Goal: Register for event/course

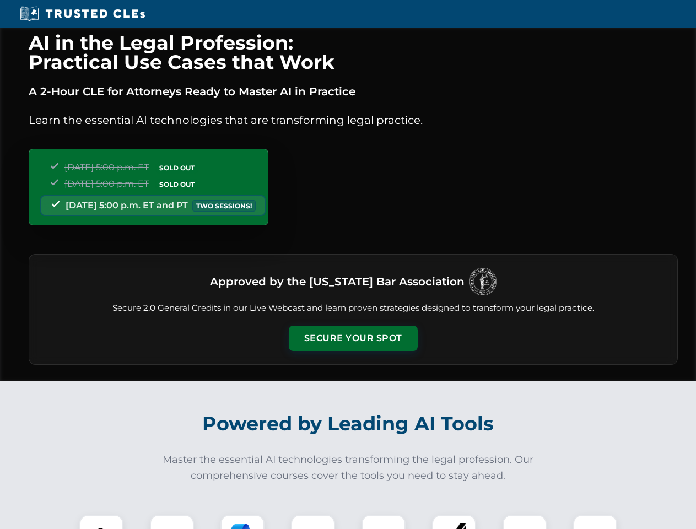
click at [353, 338] on button "Secure Your Spot" at bounding box center [353, 338] width 129 height 25
click at [101, 522] on img at bounding box center [101, 537] width 32 height 32
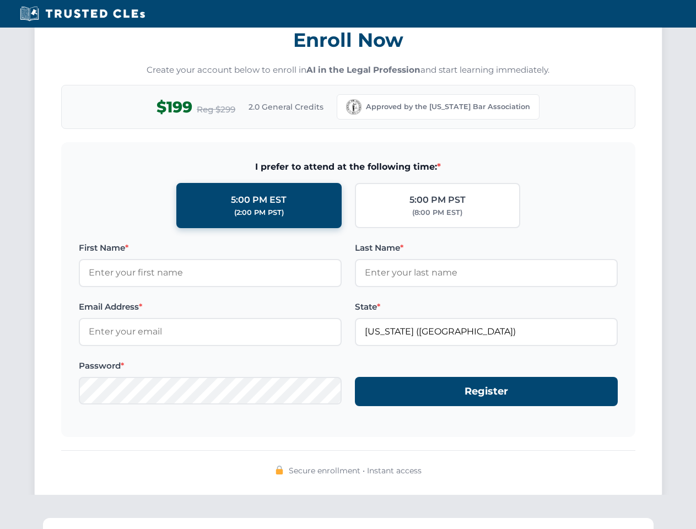
scroll to position [1082, 0]
